Goal: Transaction & Acquisition: Purchase product/service

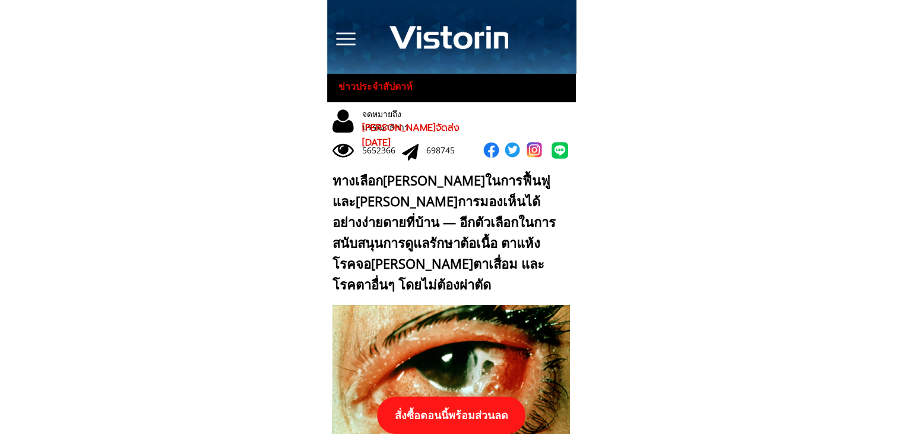
click at [485, 414] on p "สั่งซื้อตอนนี้พร้อมส่วนลด" at bounding box center [451, 414] width 148 height 37
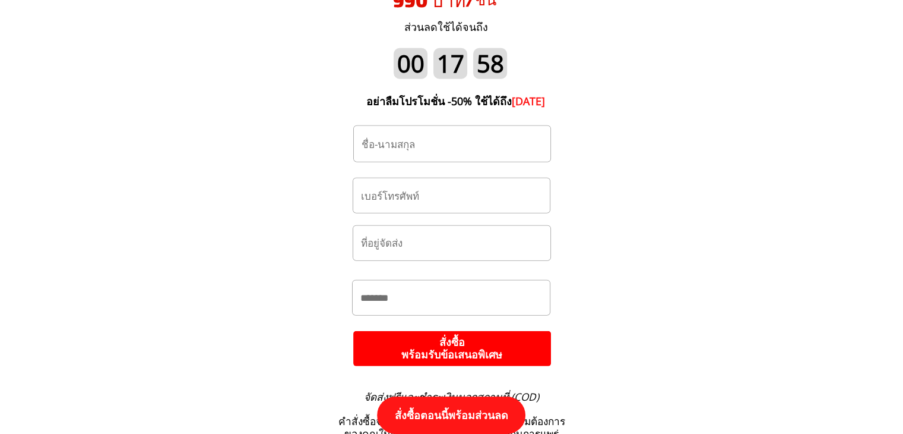
scroll to position [12511, 0]
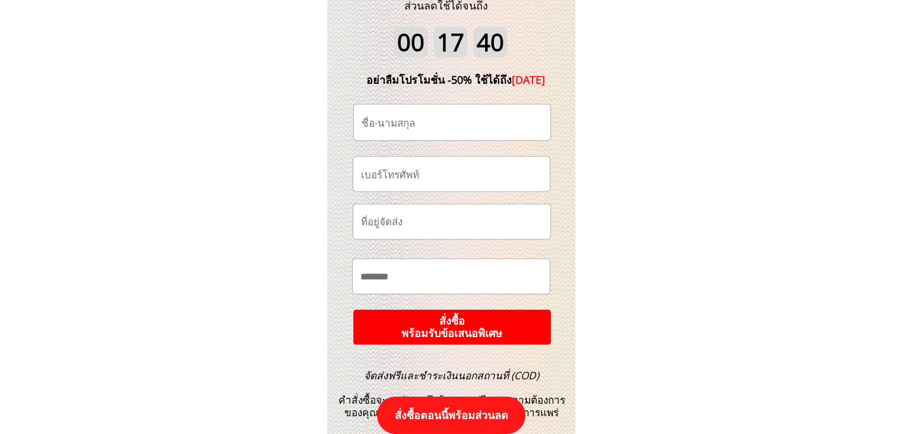
click at [466, 188] on input "tel" at bounding box center [451, 174] width 187 height 34
paste input "0933679892"
type input "0933679892"
click at [461, 121] on input "text" at bounding box center [452, 123] width 187 height 36
paste input "[PERSON_NAME]"
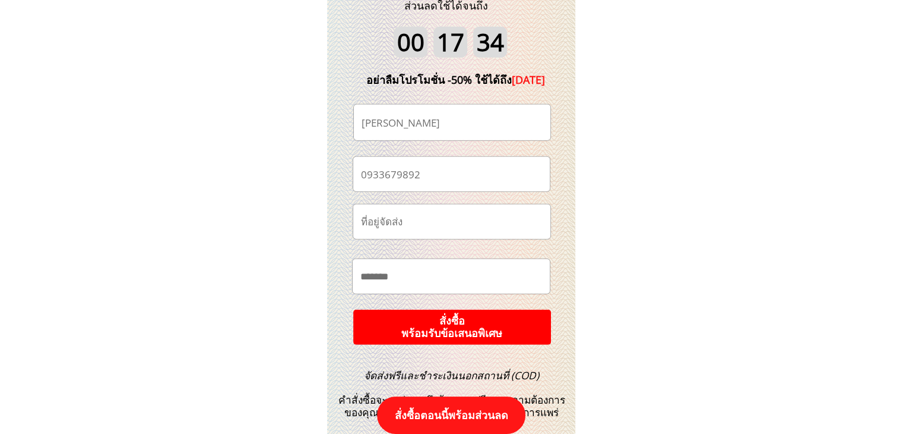
paste input "text"
type input "[PERSON_NAME]"
click at [499, 319] on p "สั่งซื้อ พร้อมรับข้อเสนอพิเศษ" at bounding box center [452, 326] width 198 height 35
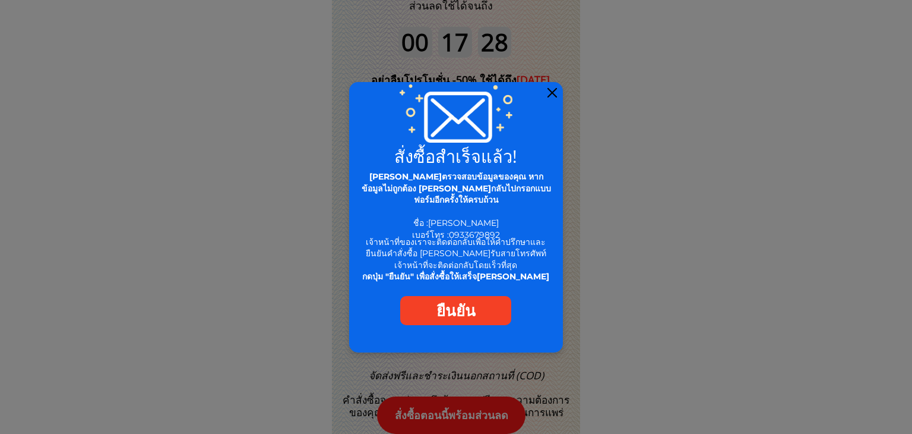
click at [550, 89] on div at bounding box center [553, 93] width 10 height 10
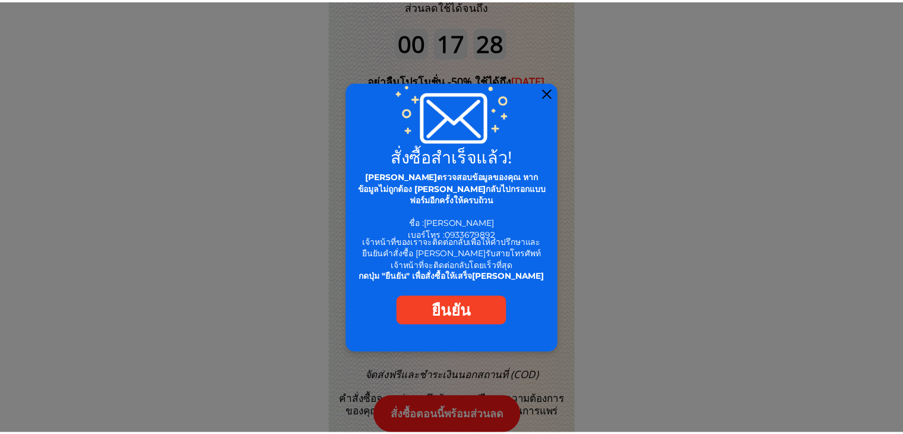
scroll to position [12511, 0]
